Goal: Find specific page/section: Find specific page/section

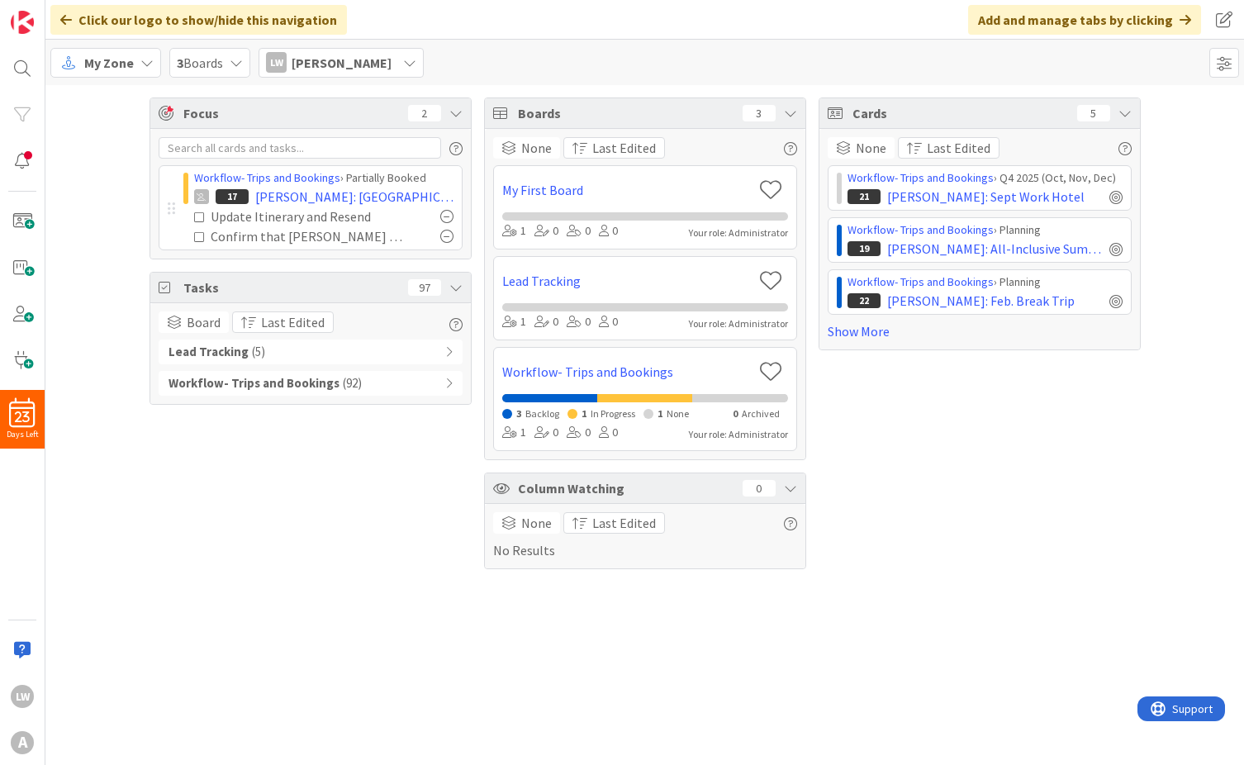
click at [434, 378] on div "Workflow- Trips and Bookings ( 92 )" at bounding box center [311, 383] width 304 height 25
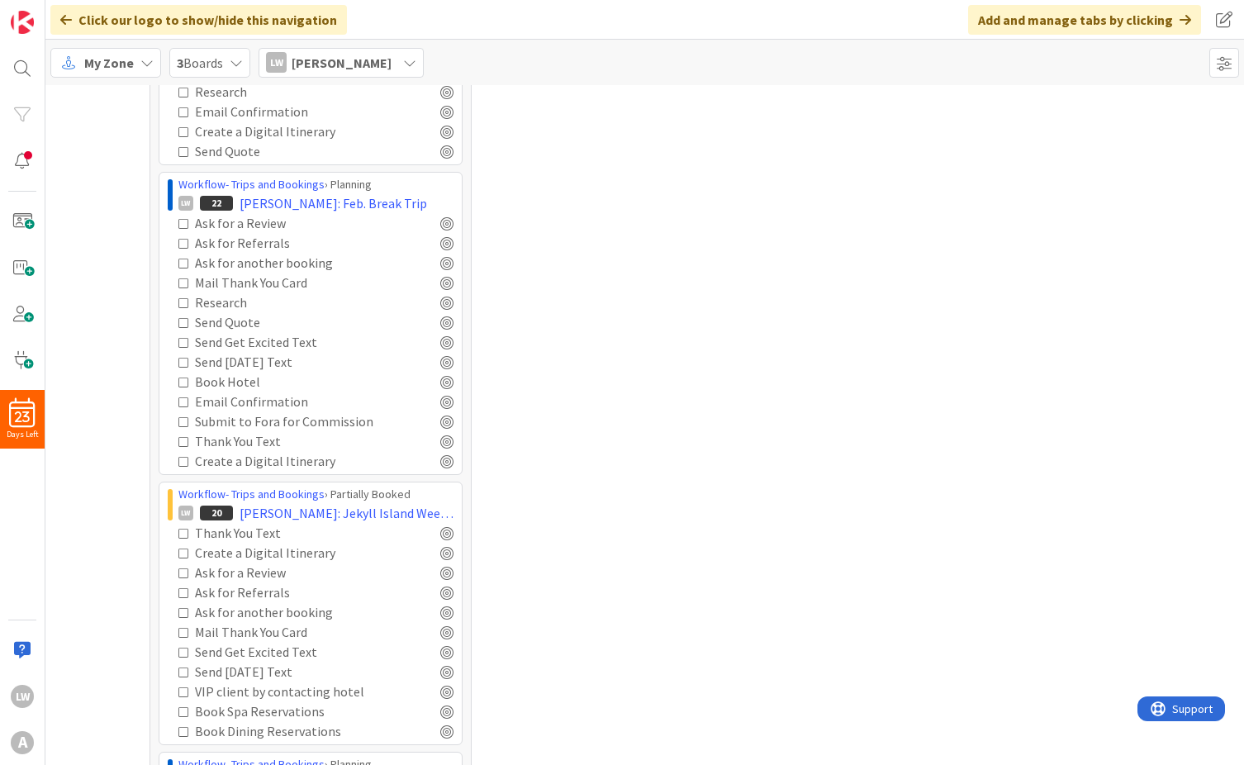
scroll to position [1984, 0]
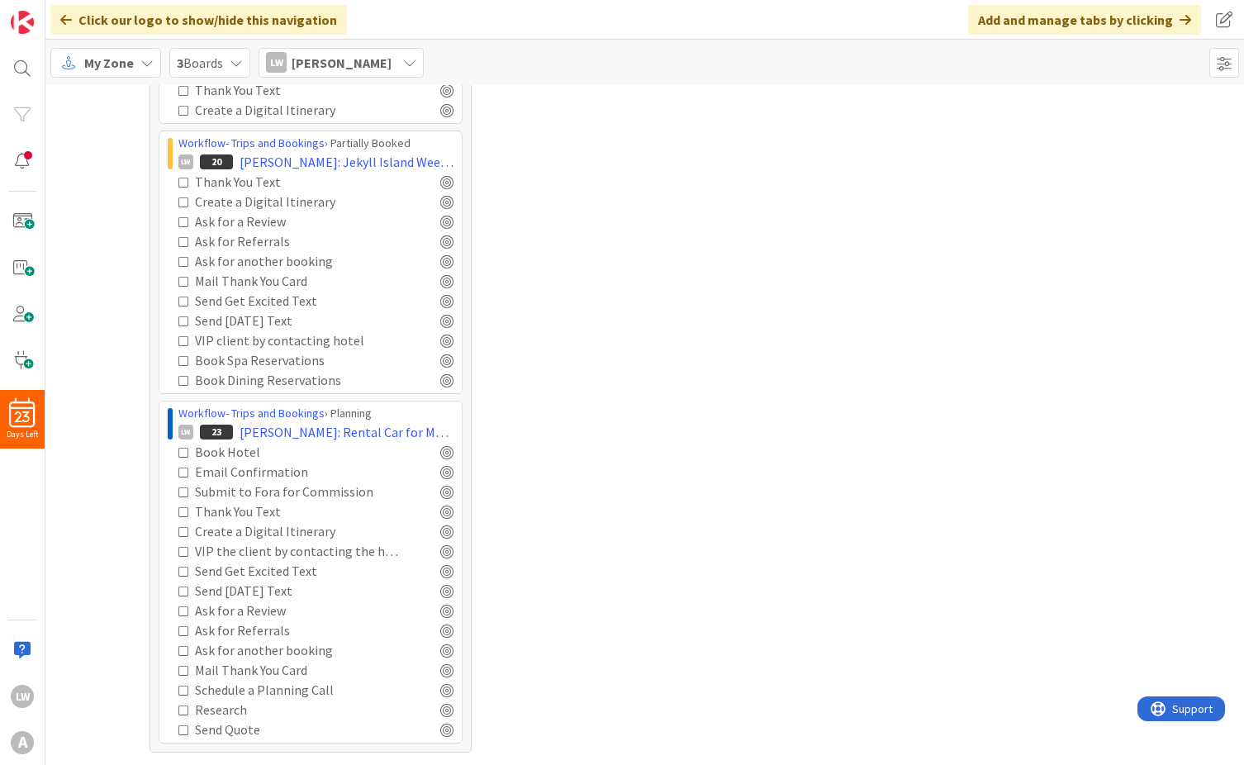
click at [178, 529] on icon at bounding box center [184, 532] width 12 height 12
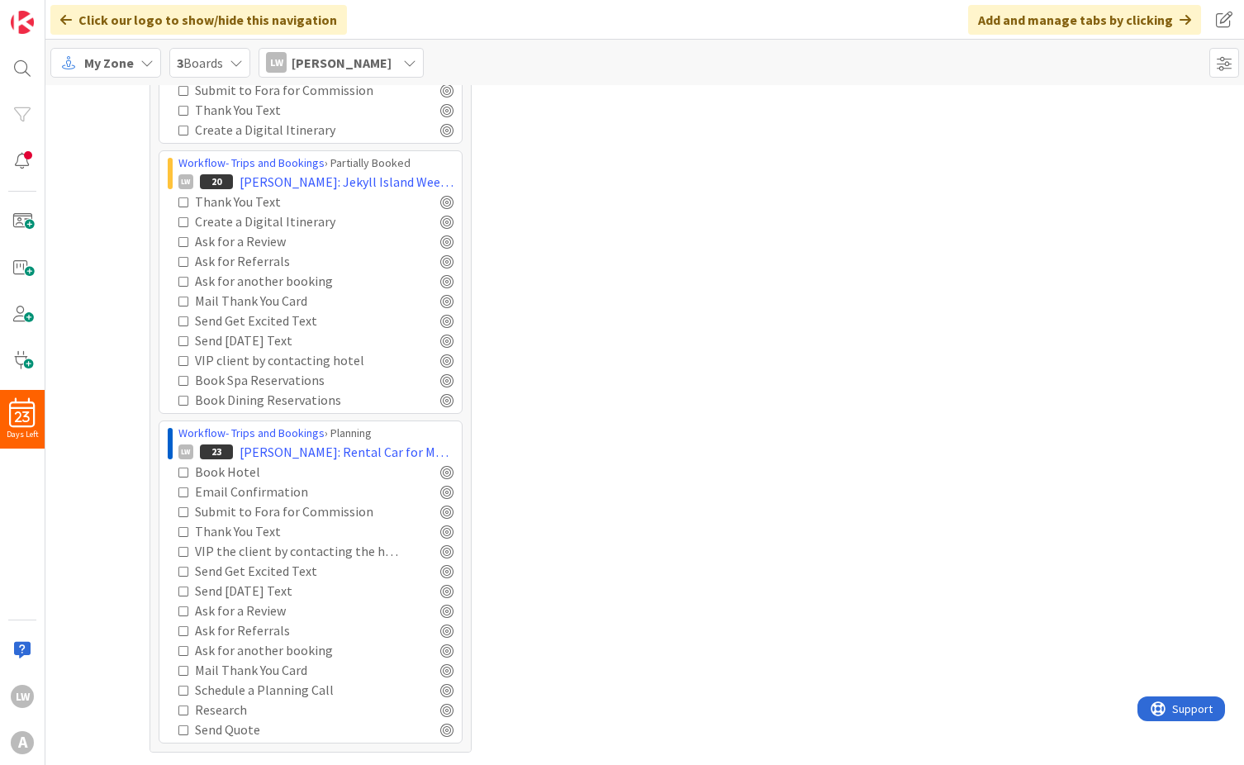
click at [178, 548] on icon at bounding box center [184, 552] width 12 height 12
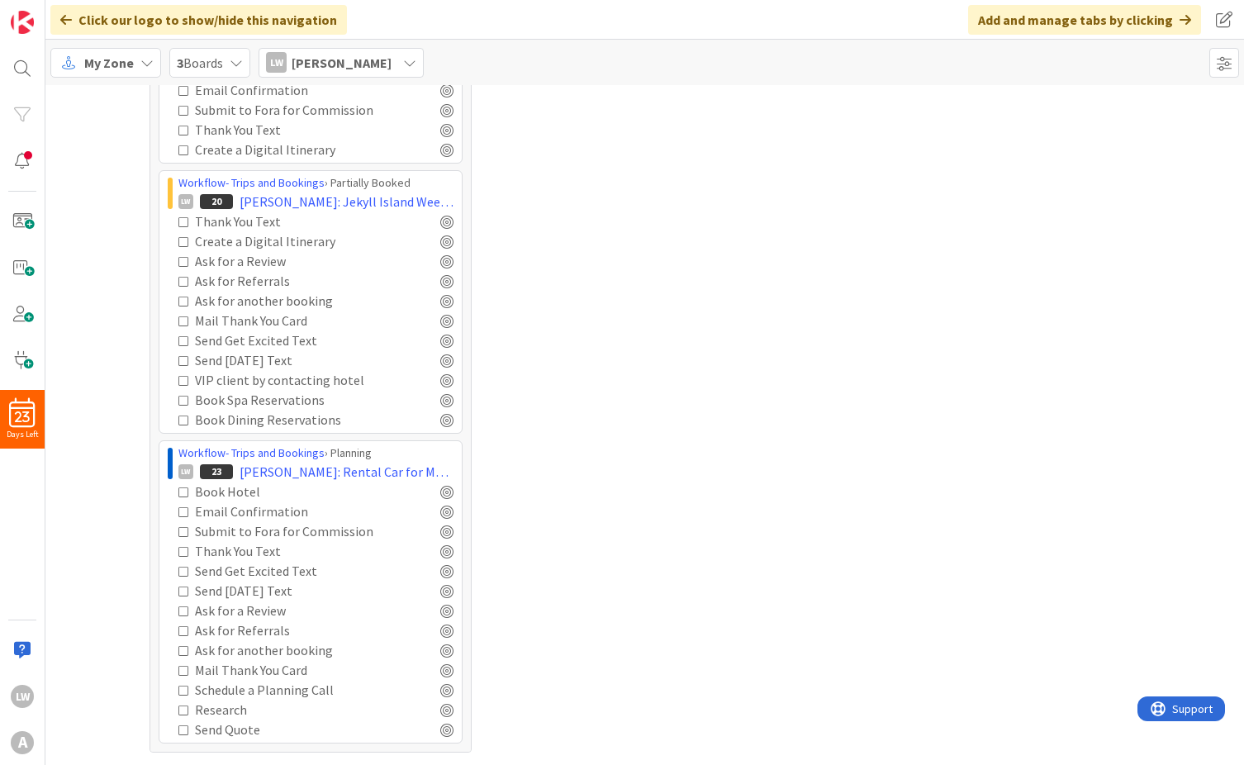
scroll to position [1944, 0]
click at [179, 609] on icon at bounding box center [184, 611] width 12 height 12
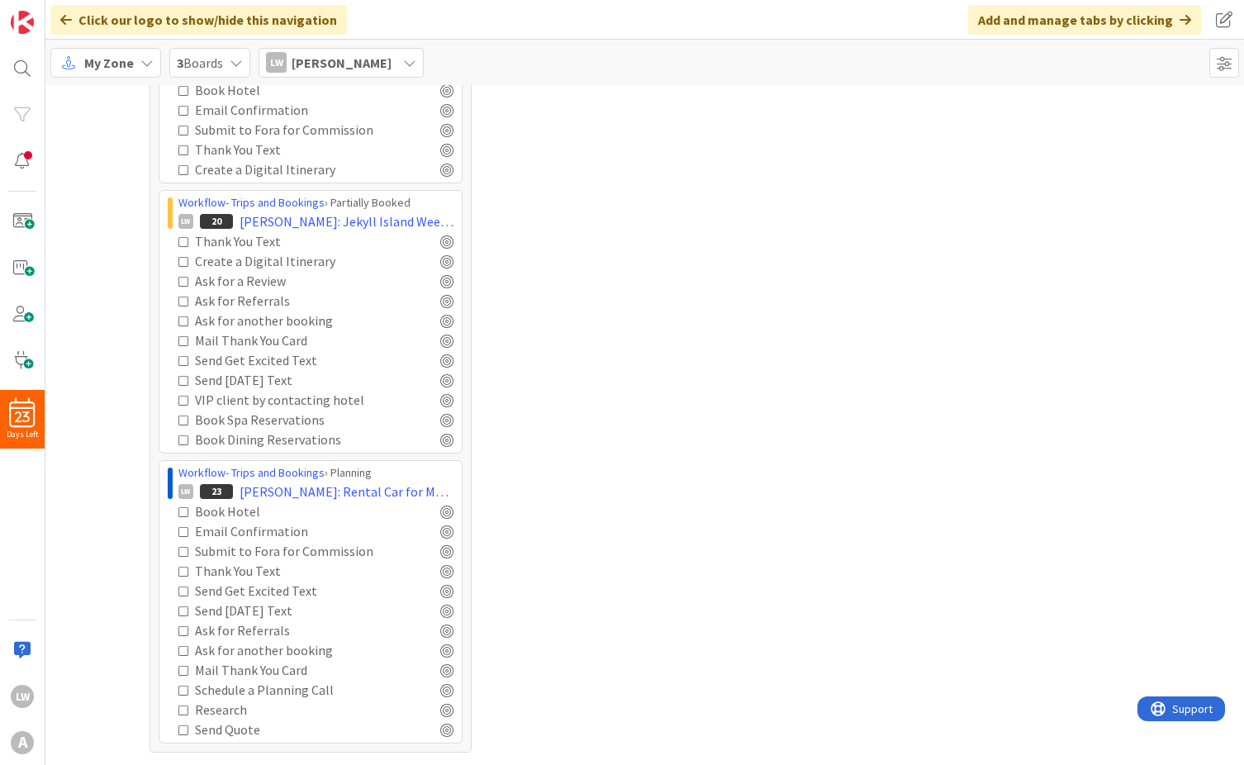
scroll to position [1924, 0]
click at [180, 629] on icon at bounding box center [184, 631] width 12 height 12
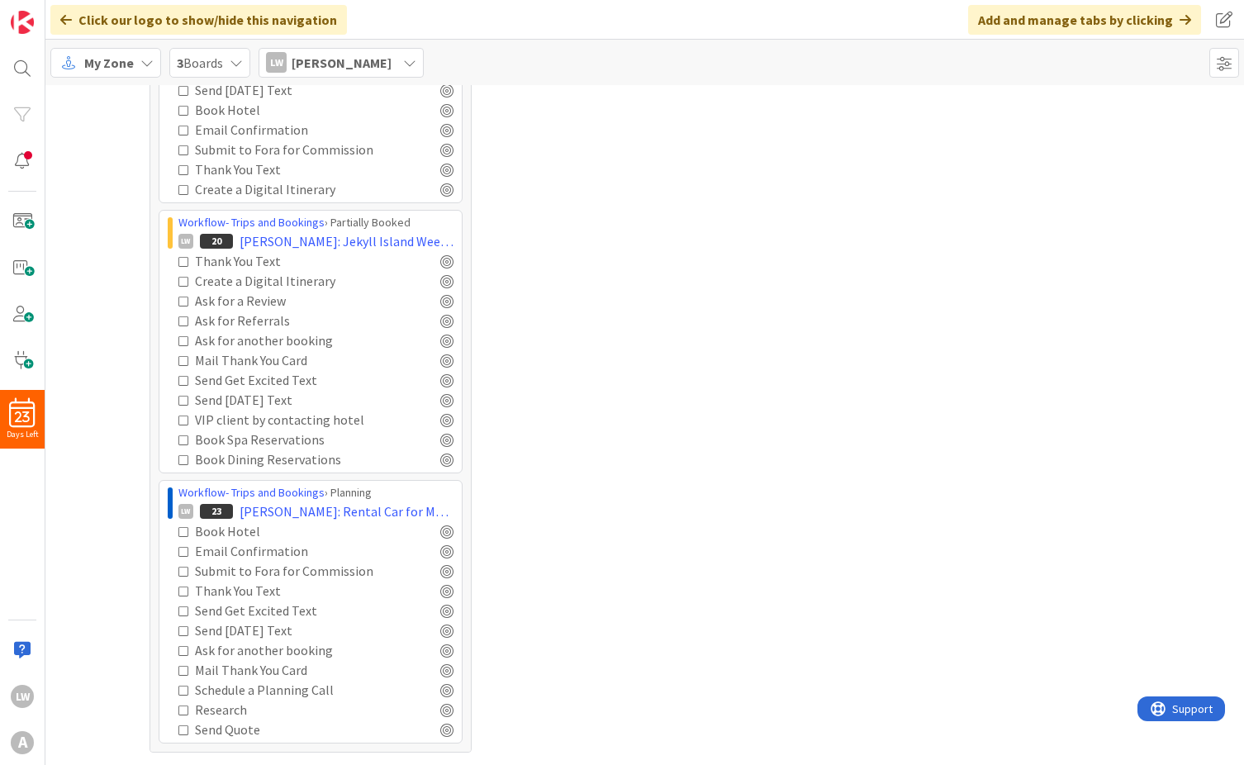
scroll to position [1904, 0]
click at [178, 649] on icon at bounding box center [184, 651] width 12 height 12
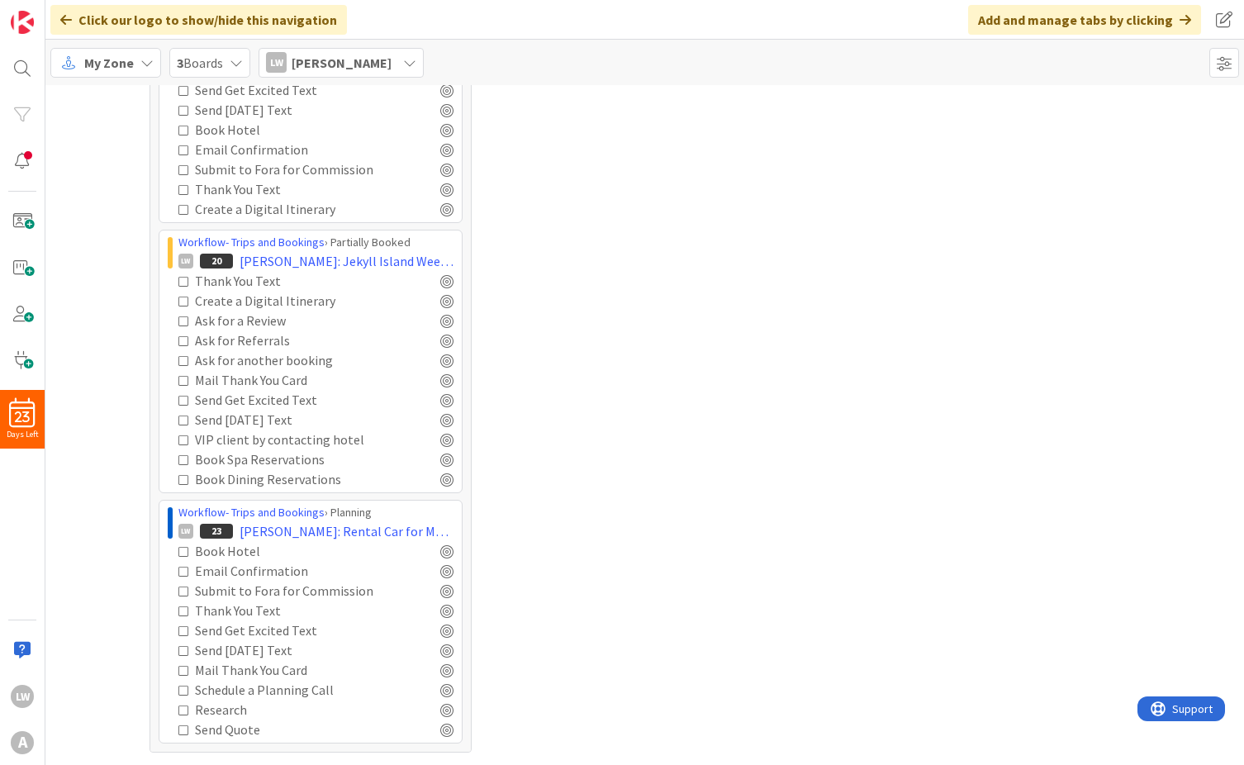
click at [178, 671] on icon at bounding box center [184, 671] width 12 height 12
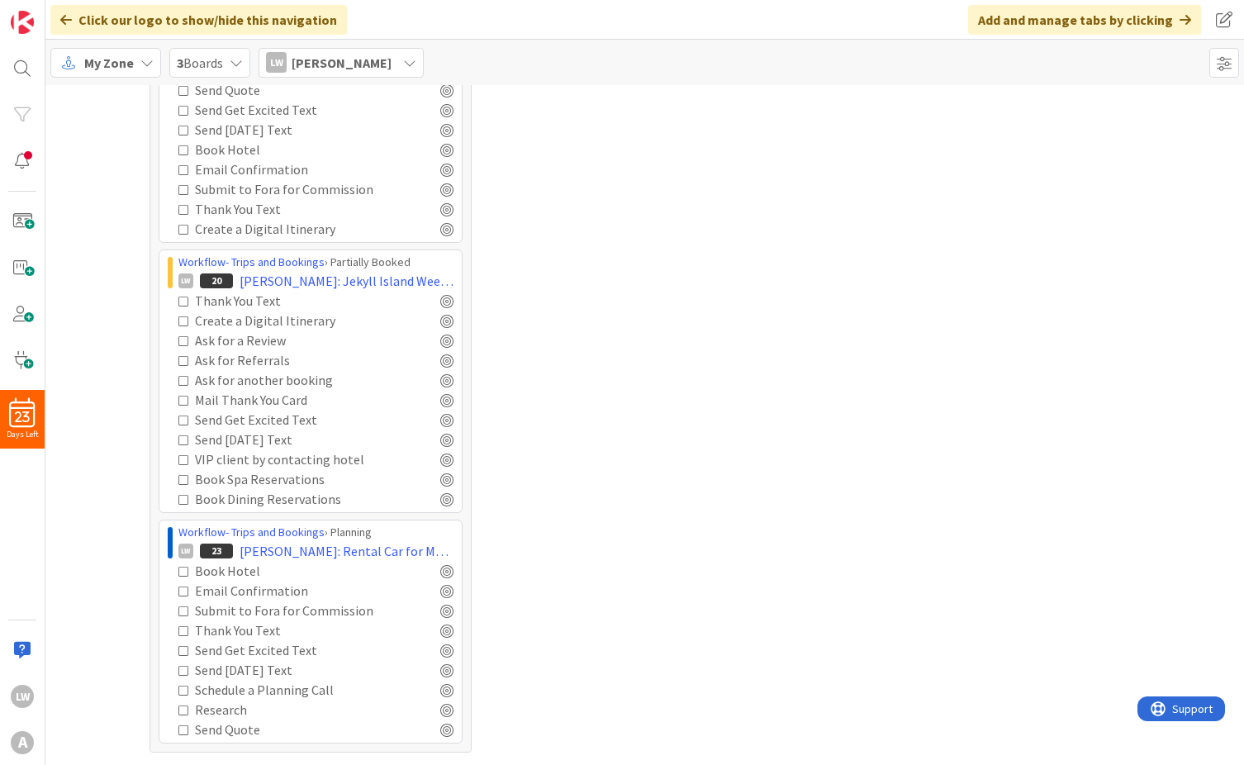
click at [179, 690] on icon at bounding box center [184, 691] width 12 height 12
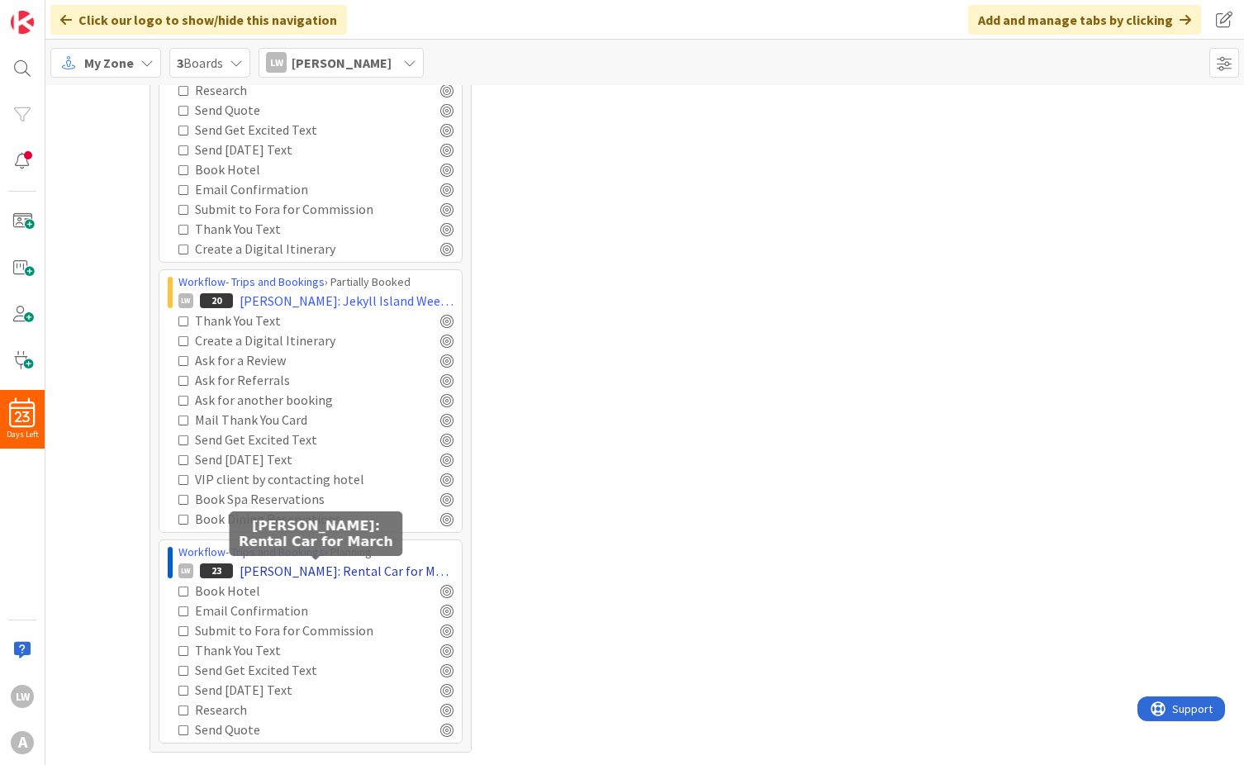
click at [263, 562] on span "[PERSON_NAME]: Rental Car for March" at bounding box center [346, 571] width 214 height 20
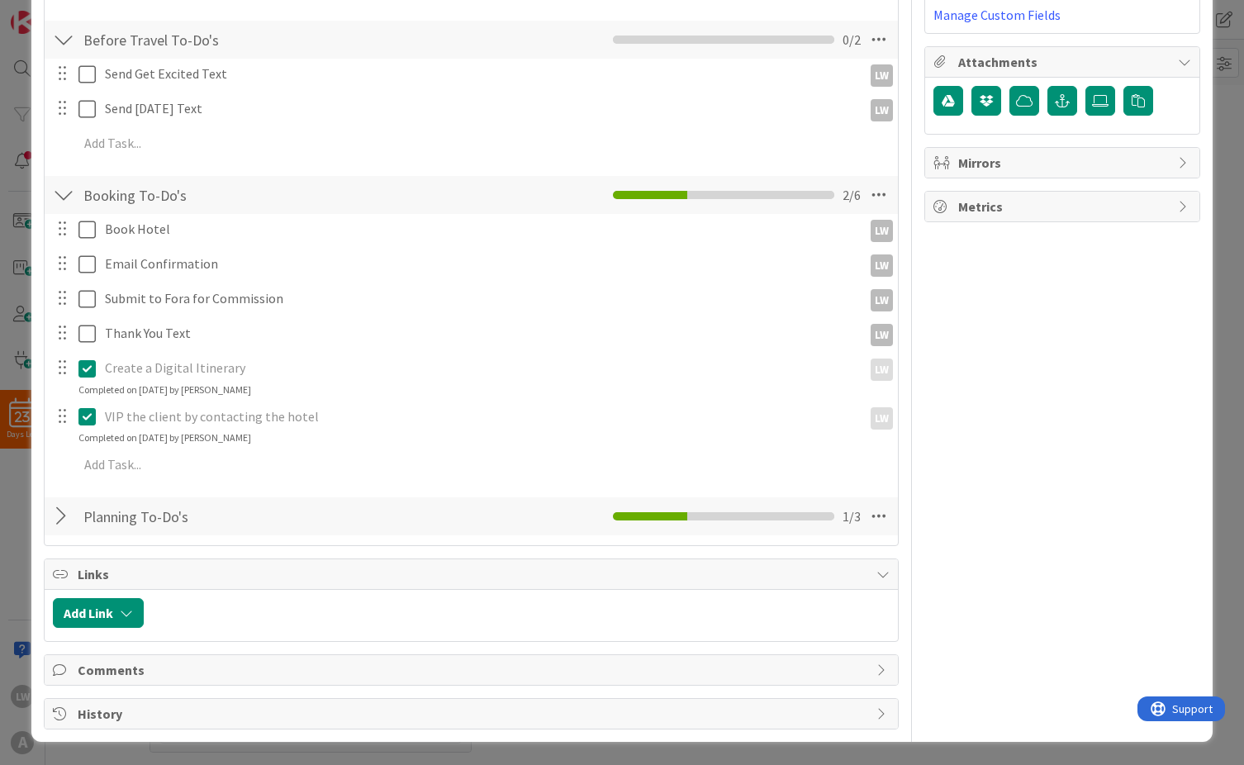
click at [68, 516] on div at bounding box center [63, 516] width 21 height 30
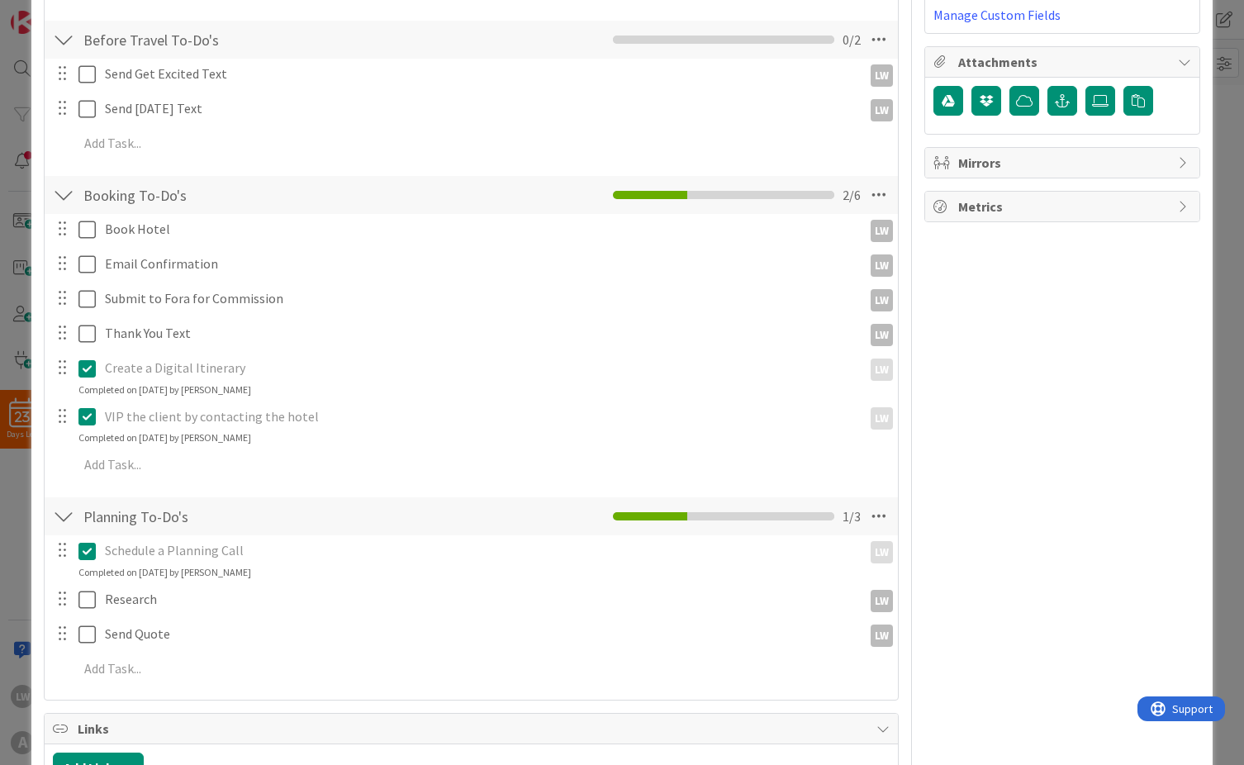
click at [89, 547] on icon at bounding box center [90, 551] width 25 height 20
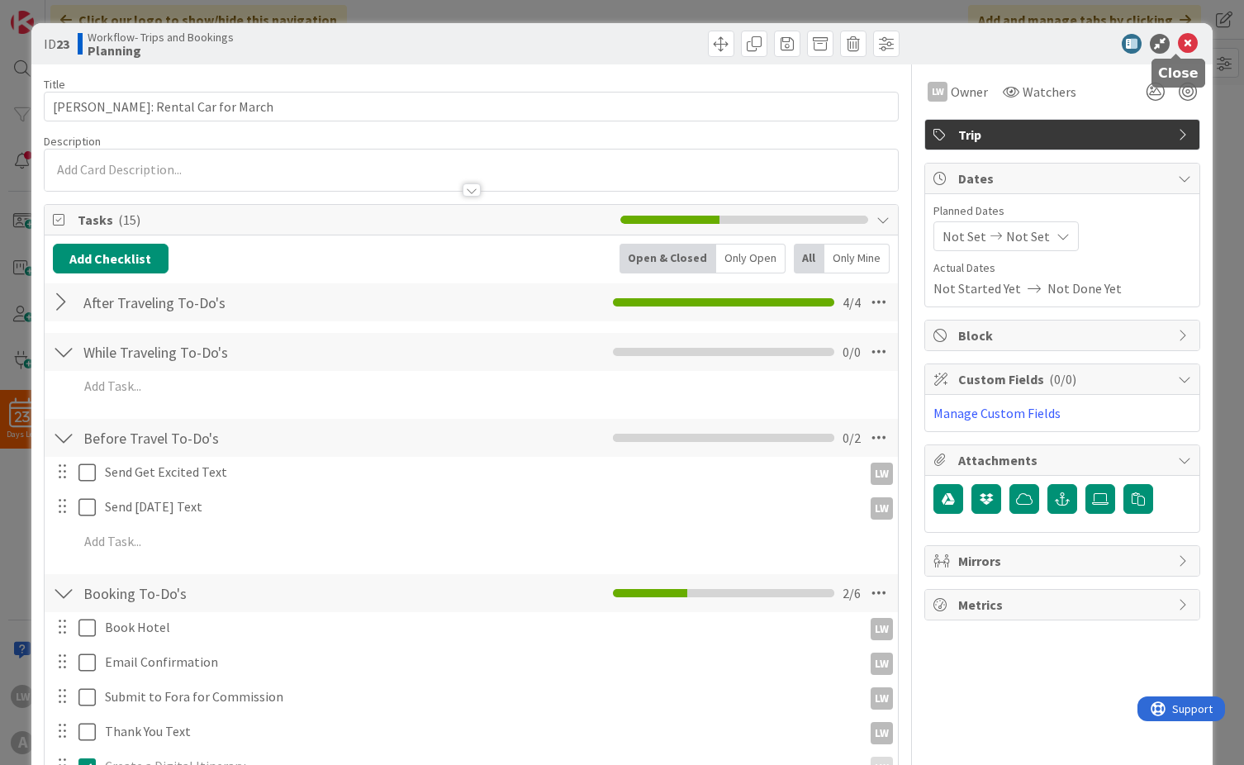
click at [1178, 45] on icon at bounding box center [1188, 44] width 20 height 20
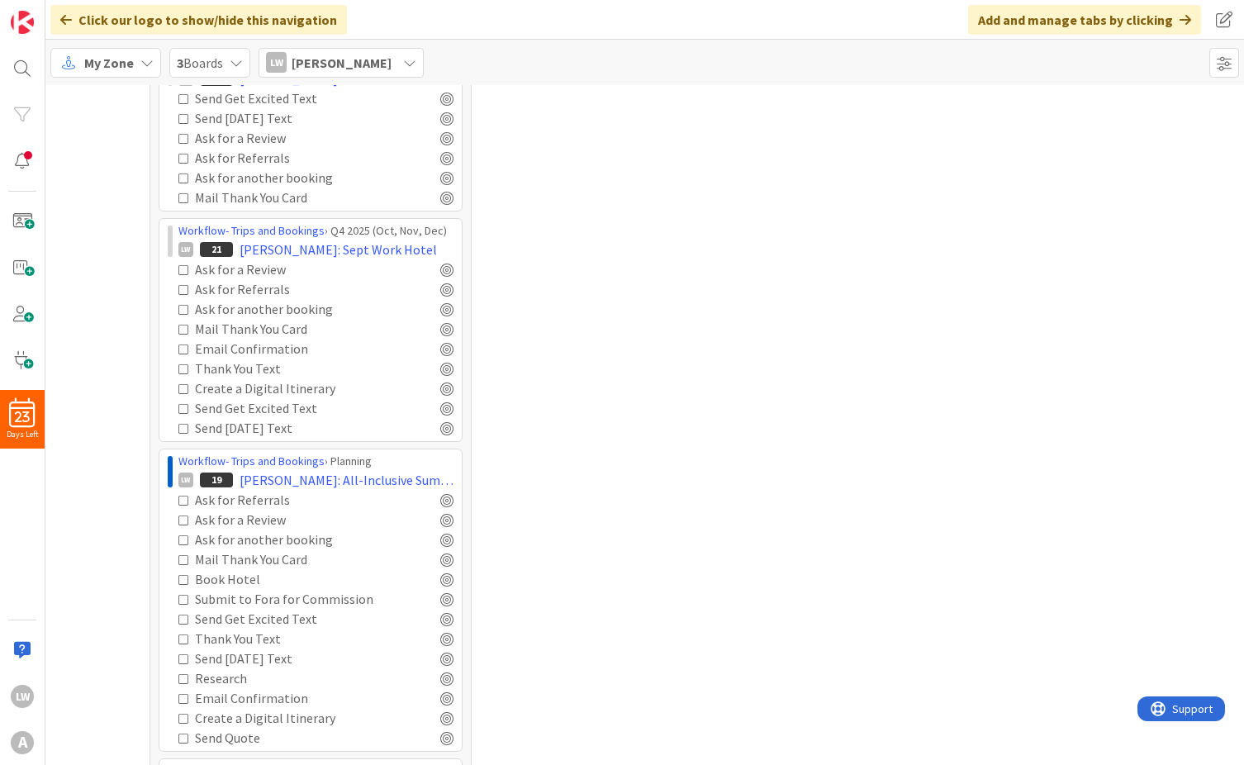
scroll to position [979, 0]
